Goal: Task Accomplishment & Management: Manage account settings

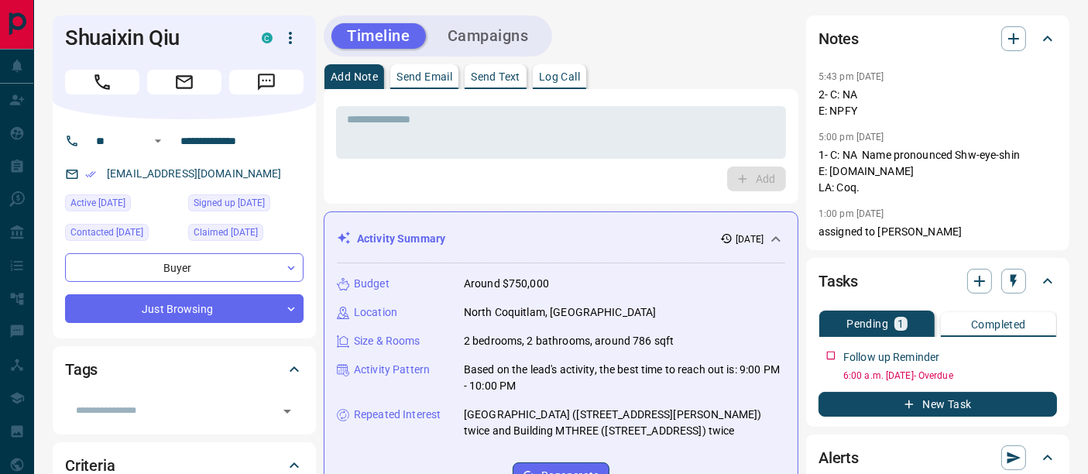
click at [555, 78] on p "Log Call" at bounding box center [559, 76] width 41 height 11
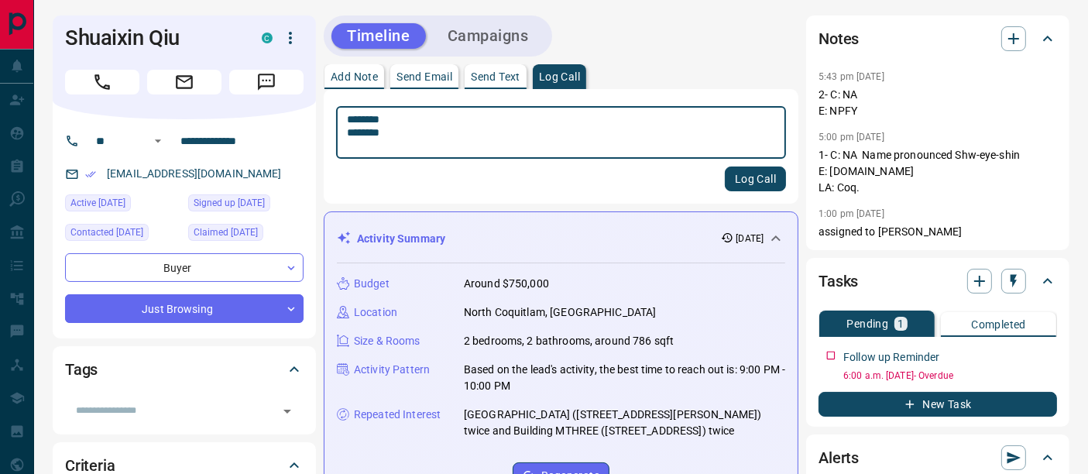
type textarea "******** ********"
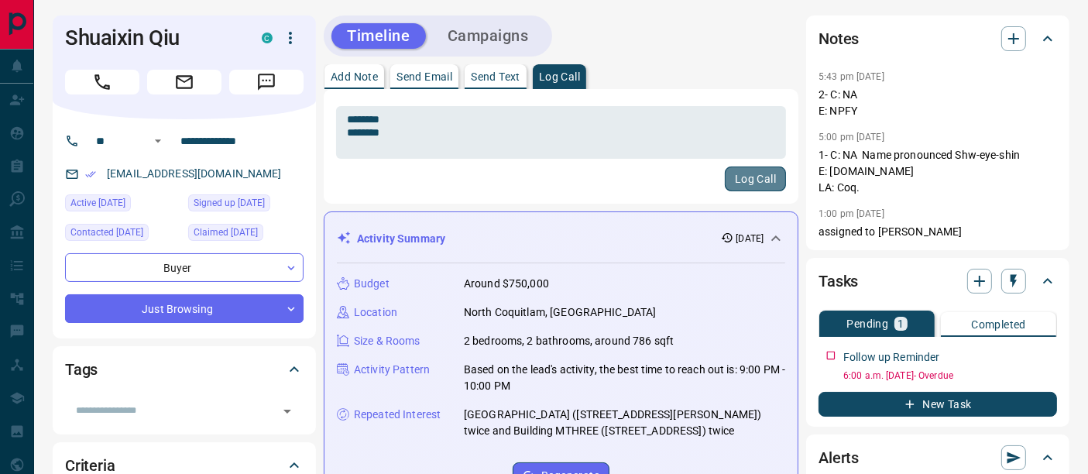
click at [754, 188] on button "Log Call" at bounding box center [755, 179] width 61 height 25
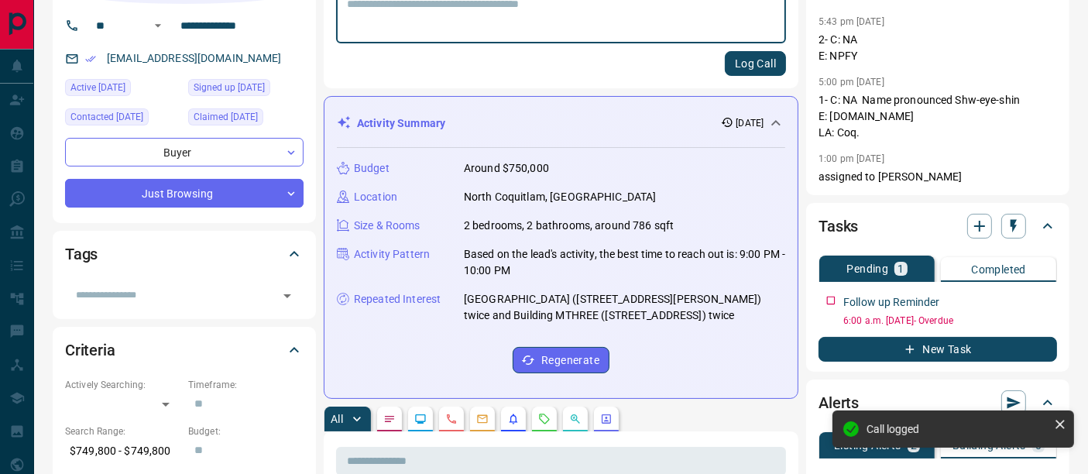
scroll to position [258, 0]
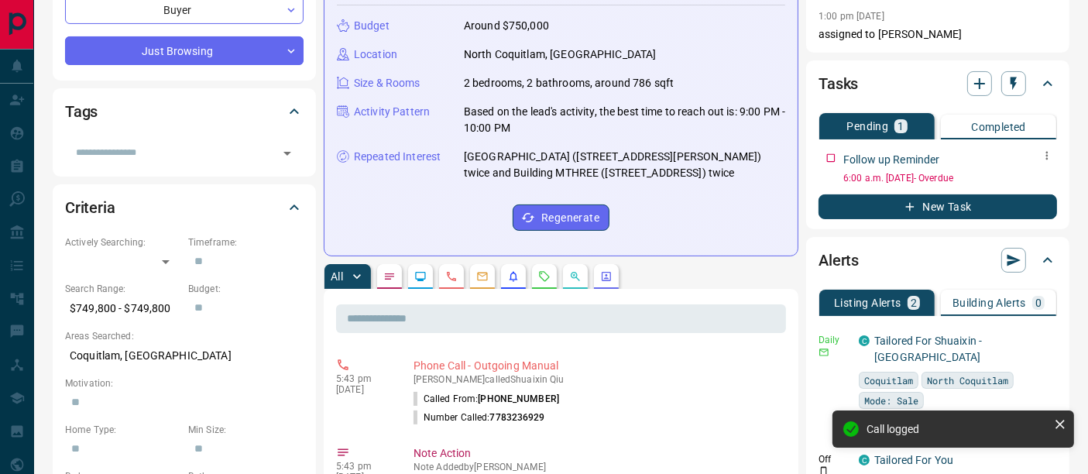
click at [1045, 152] on icon "button" at bounding box center [1047, 155] width 12 height 12
click at [1030, 182] on li "Edit" at bounding box center [1022, 184] width 68 height 23
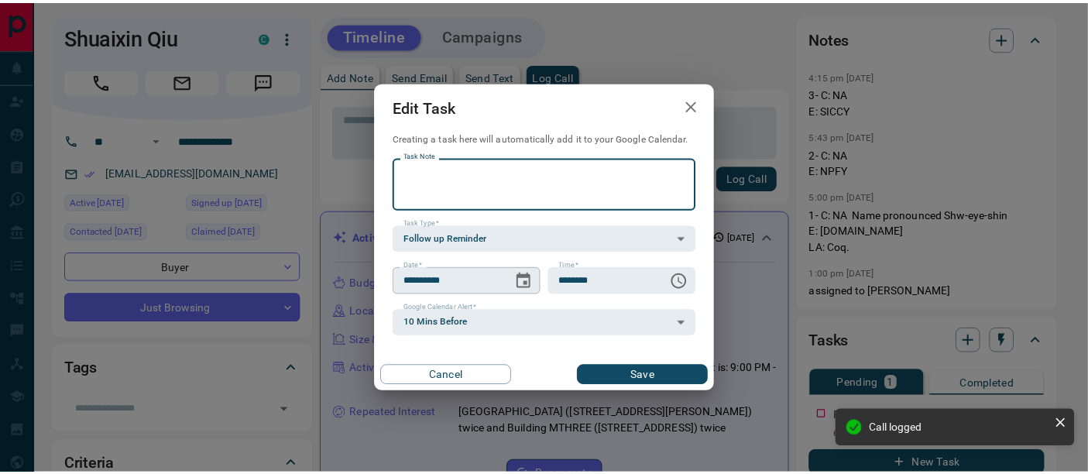
scroll to position [0, 0]
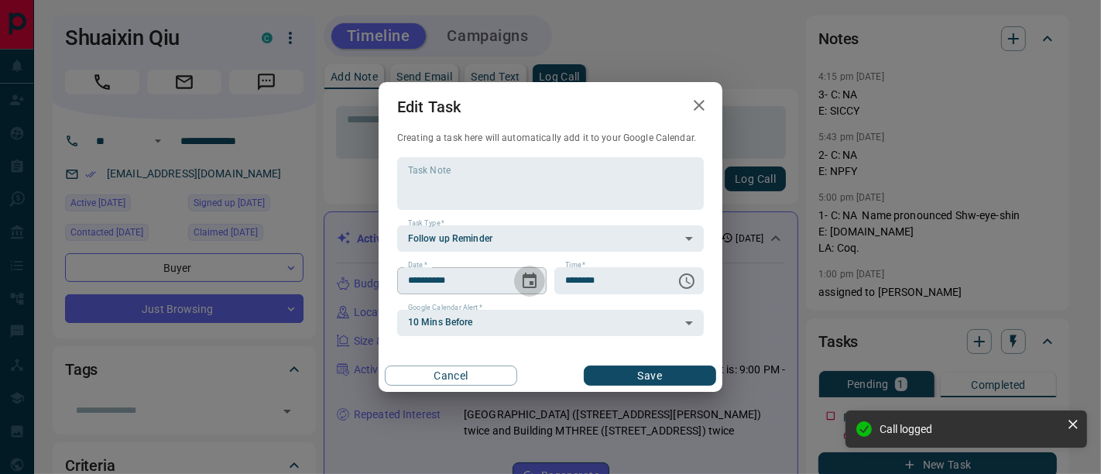
click at [536, 279] on icon "Choose date, selected date is Oct 14, 2025" at bounding box center [530, 280] width 14 height 15
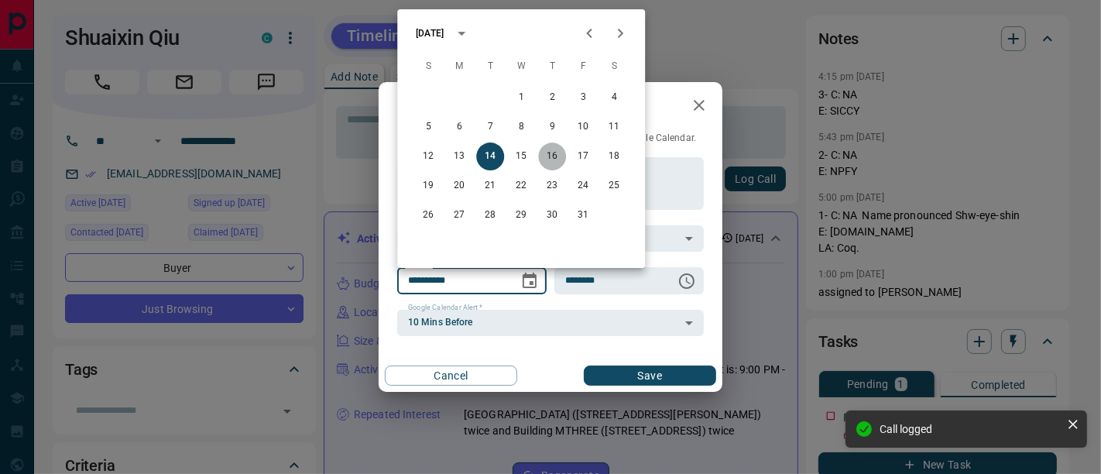
click at [563, 160] on button "16" at bounding box center [552, 156] width 28 height 28
type input "**********"
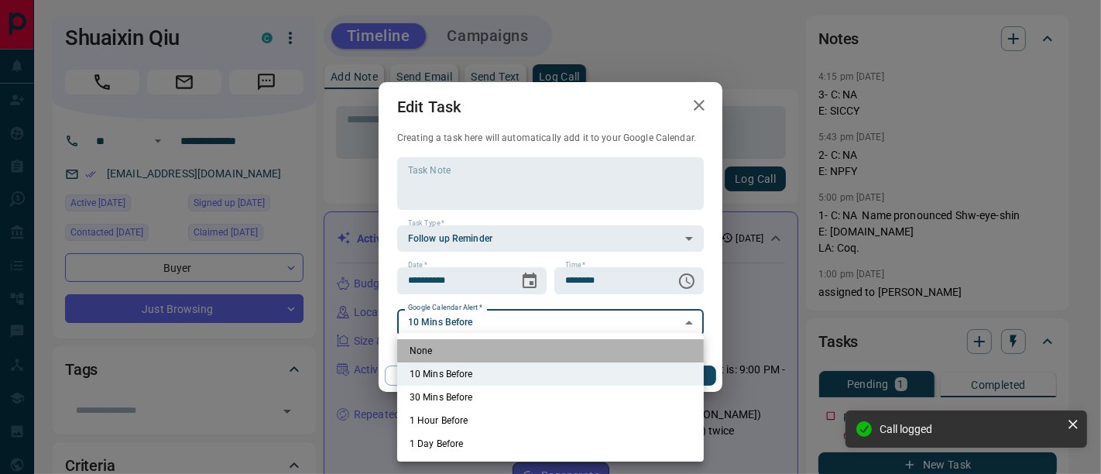
click at [582, 344] on li "None" at bounding box center [550, 350] width 307 height 23
type input "*"
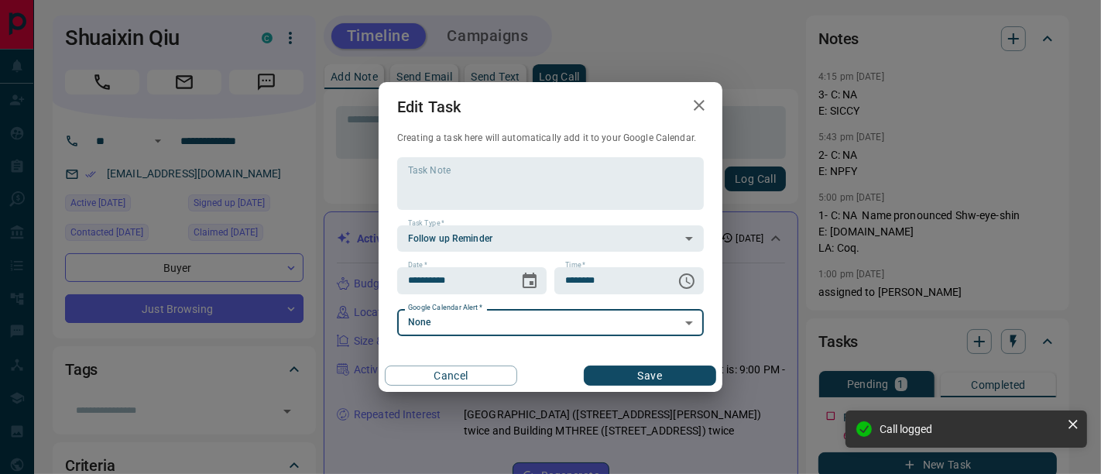
click at [644, 376] on button "Save" at bounding box center [650, 376] width 132 height 20
